Goal: Find specific page/section: Find specific page/section

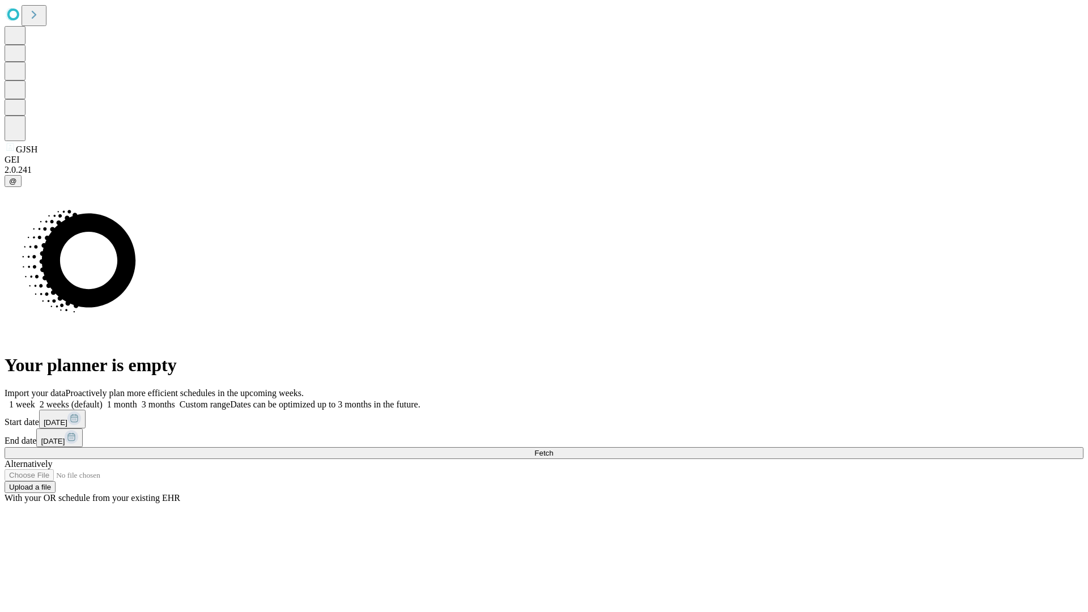
click at [553, 449] on span "Fetch" at bounding box center [543, 453] width 19 height 8
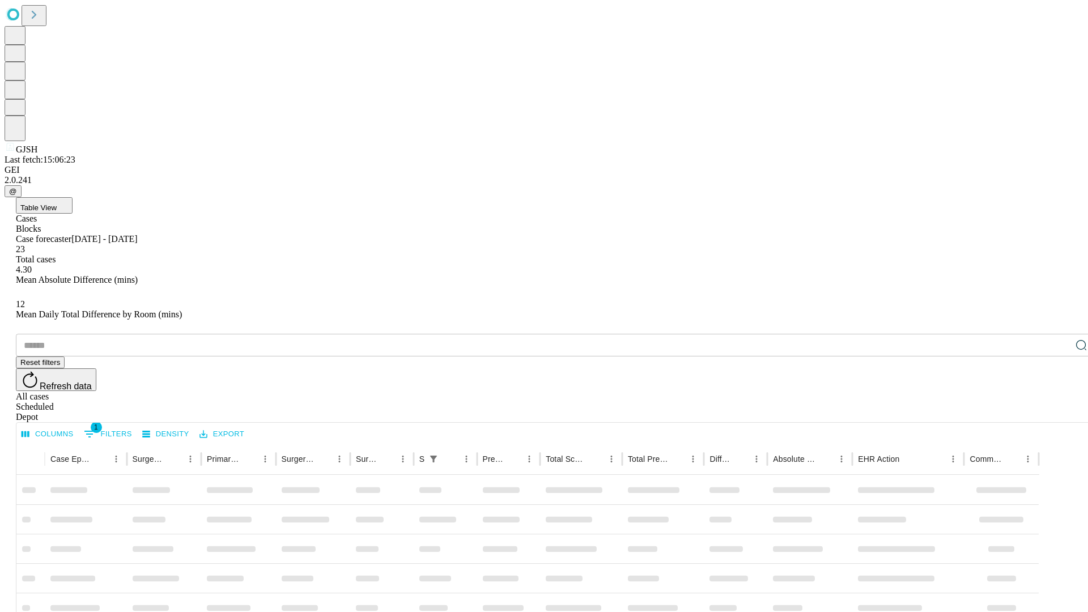
click at [1058, 412] on div "Depot" at bounding box center [555, 417] width 1079 height 10
